Goal: Check status: Check status

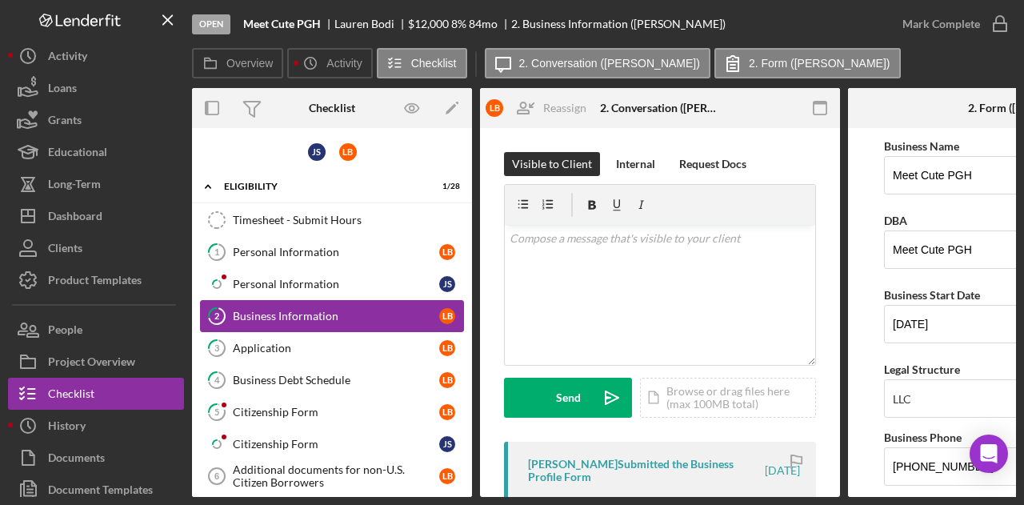
scroll to position [55, 0]
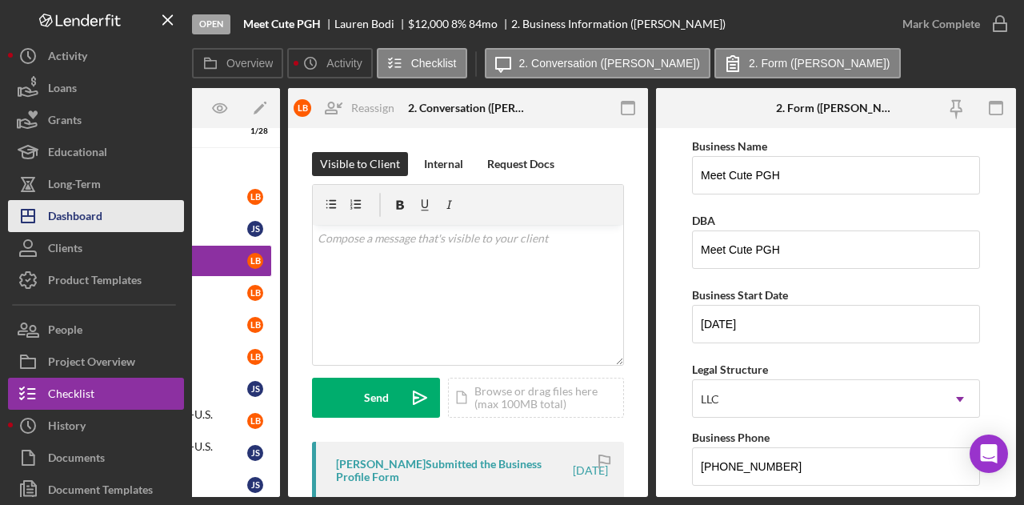
click at [78, 224] on div "Dashboard" at bounding box center [75, 218] width 54 height 36
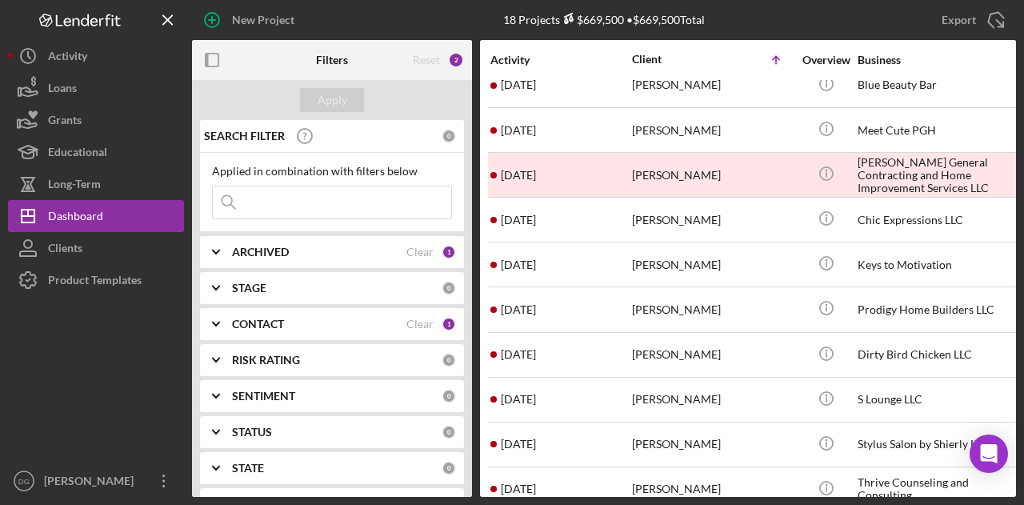
scroll to position [245, 0]
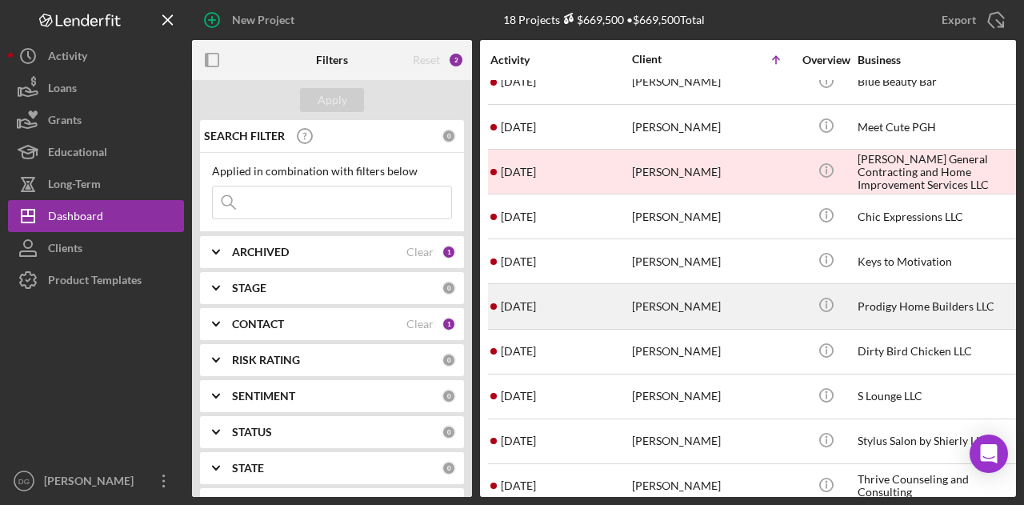
click at [915, 302] on div "Prodigy Home Builders LLC" at bounding box center [938, 306] width 160 height 42
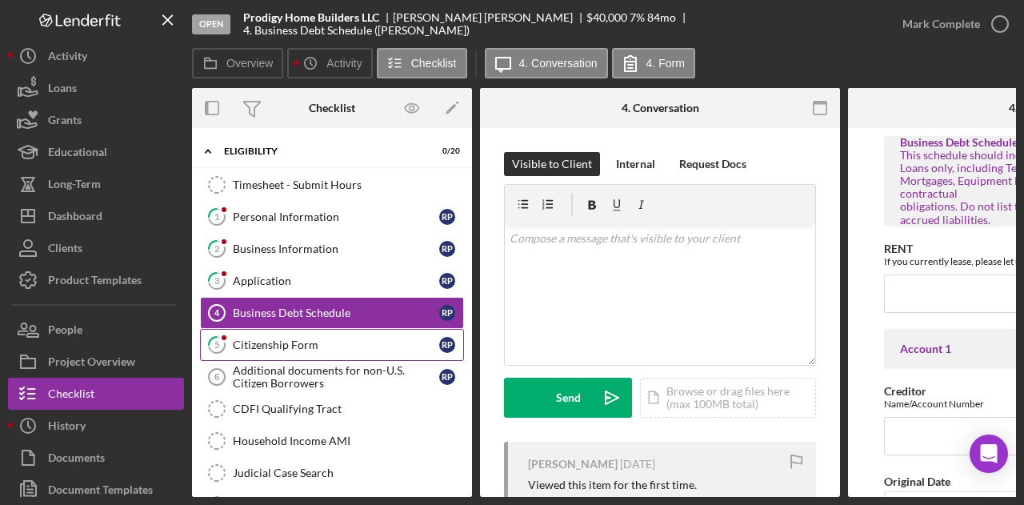
click at [288, 345] on div "Citizenship Form" at bounding box center [336, 345] width 206 height 13
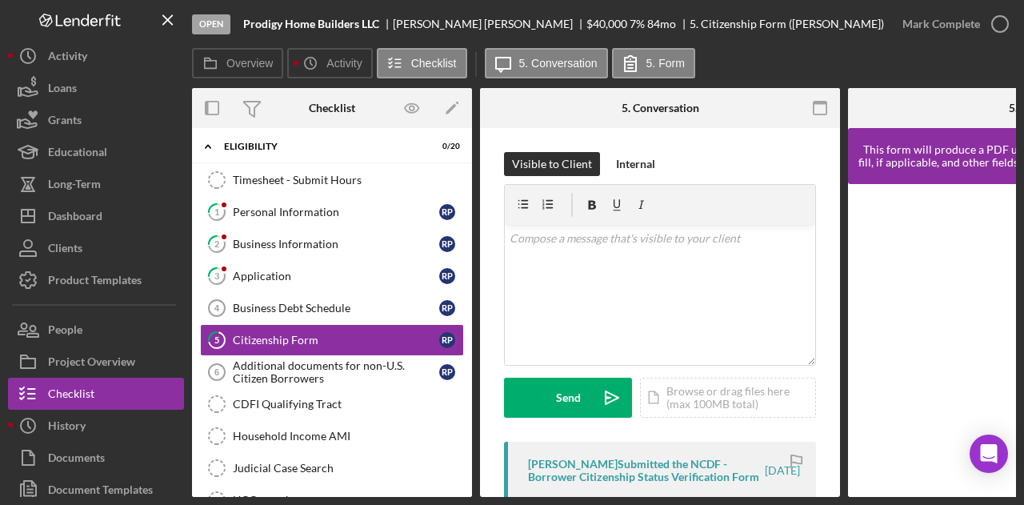
scroll to position [10, 0]
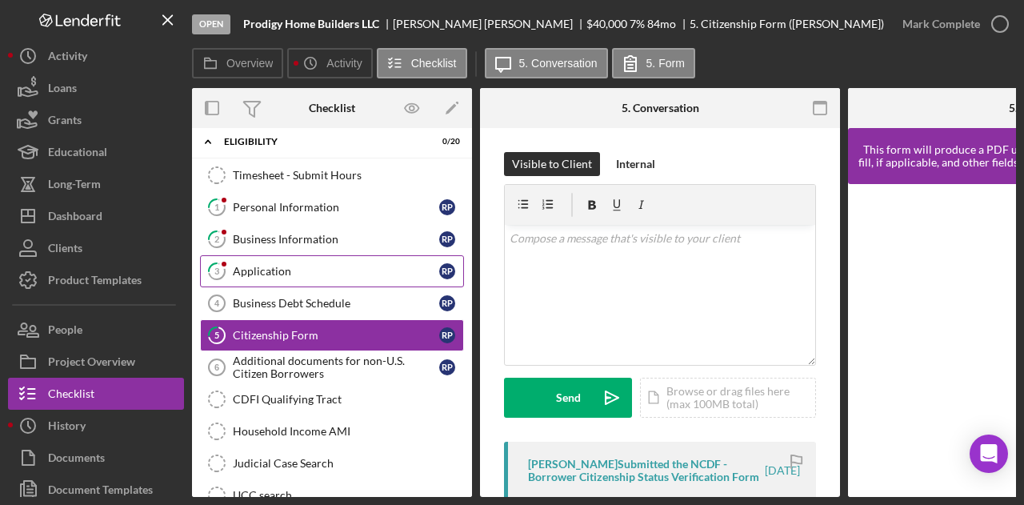
click at [266, 273] on div "Application" at bounding box center [336, 271] width 206 height 13
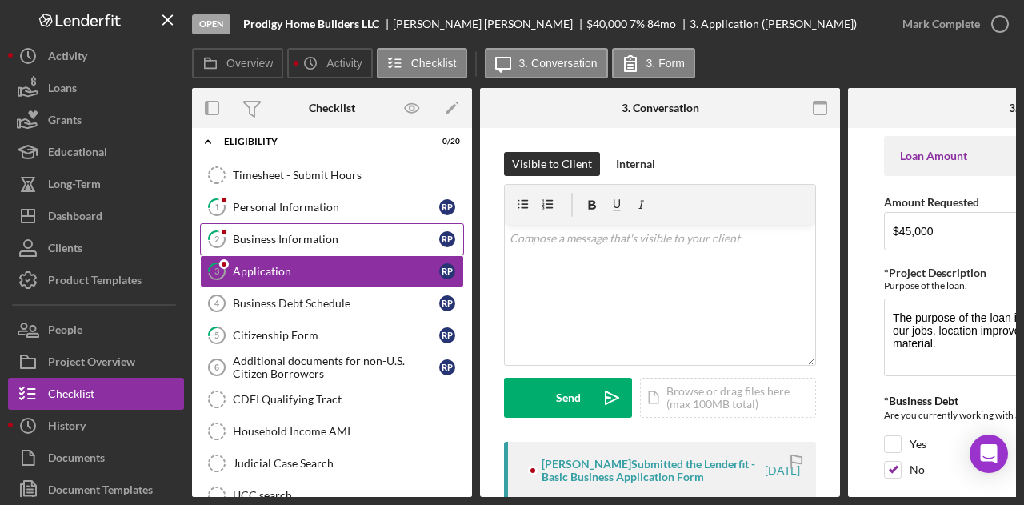
click at [266, 243] on div "Business Information" at bounding box center [336, 239] width 206 height 13
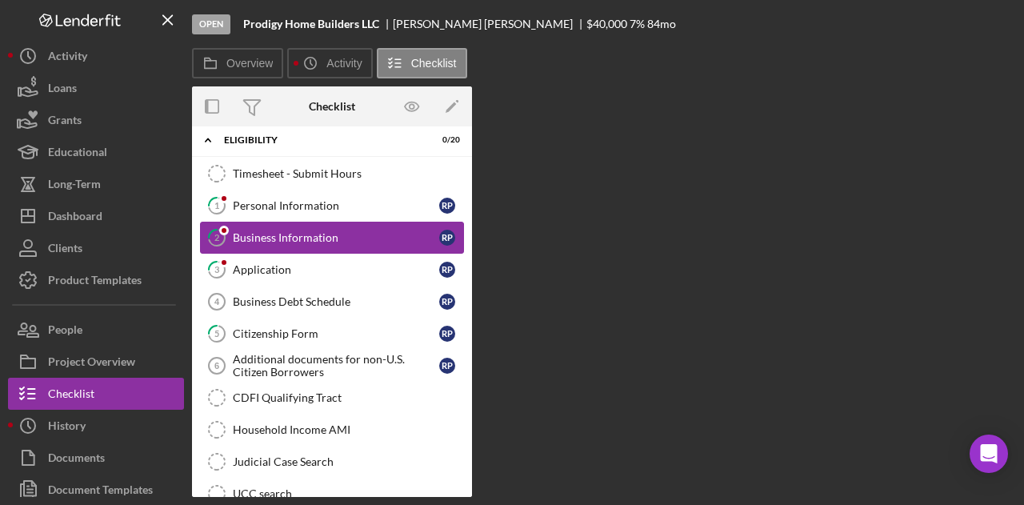
click at [266, 243] on link "2 Business Information R P" at bounding box center [332, 238] width 264 height 32
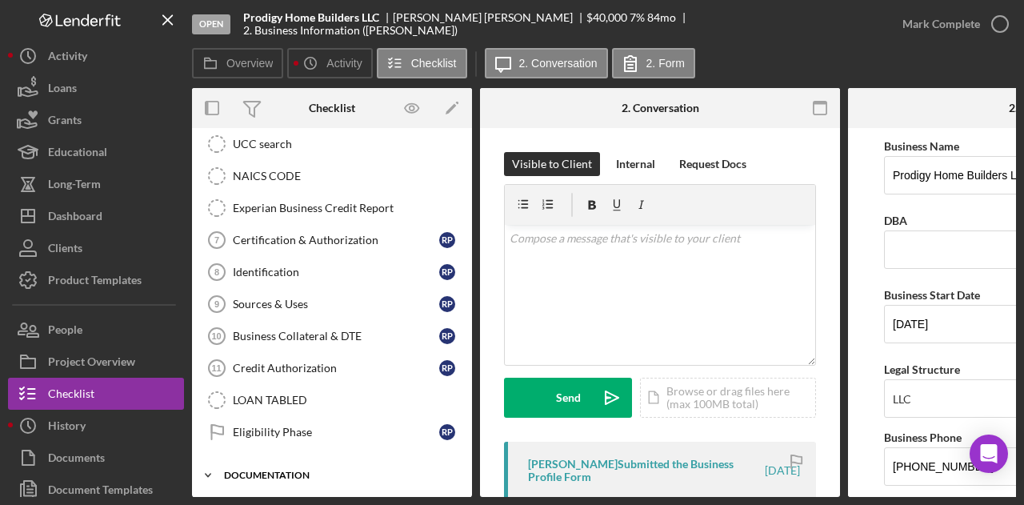
scroll to position [362, 0]
